Goal: Find specific page/section: Find specific page/section

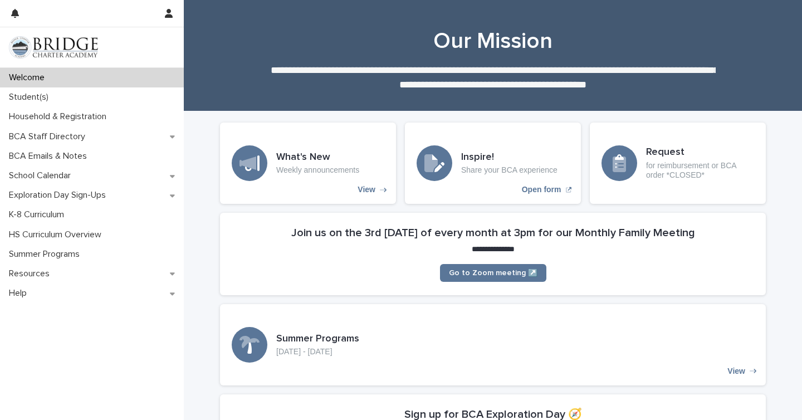
click at [65, 40] on img at bounding box center [53, 47] width 89 height 22
click at [53, 96] on p "Student(s)" at bounding box center [30, 97] width 53 height 11
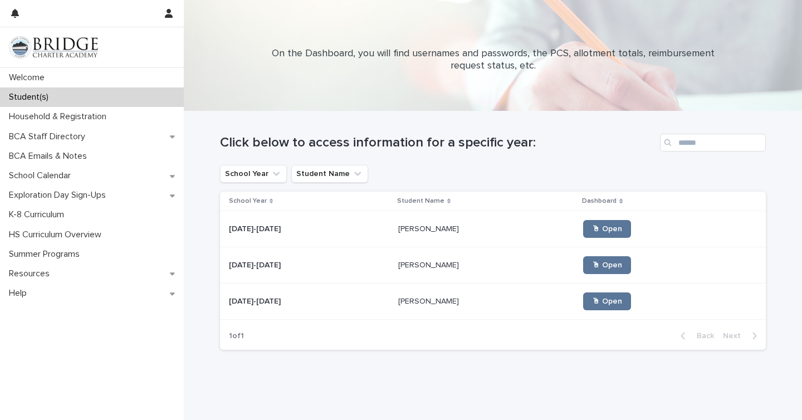
click at [328, 242] on td "[DATE]-[DATE] [DATE]-[DATE]" at bounding box center [307, 229] width 174 height 36
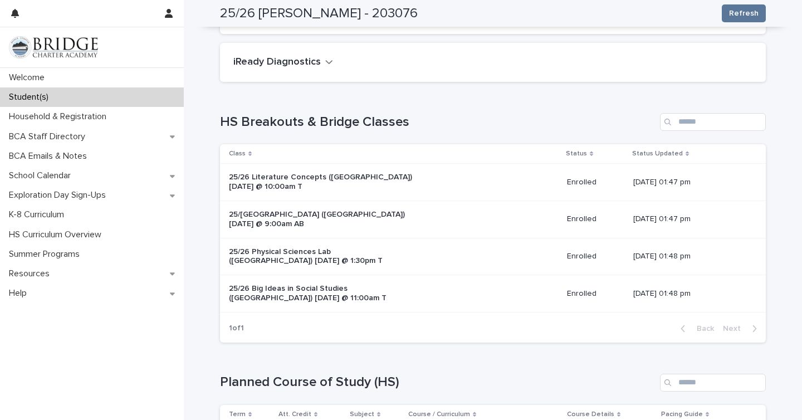
scroll to position [112, 0]
